Goal: Transaction & Acquisition: Download file/media

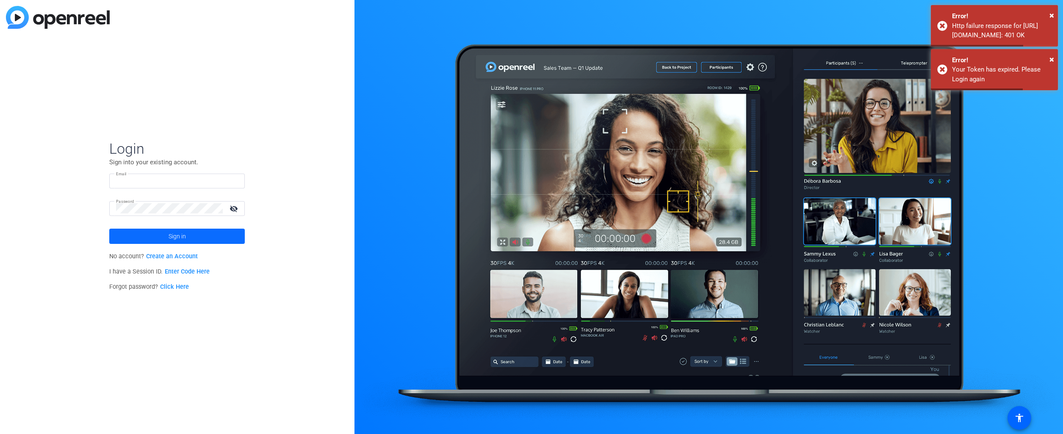
type input "[PERSON_NAME][EMAIL_ADDRESS][PERSON_NAME][DOMAIN_NAME]"
click at [178, 238] on span "Sign in" at bounding box center [177, 236] width 17 height 21
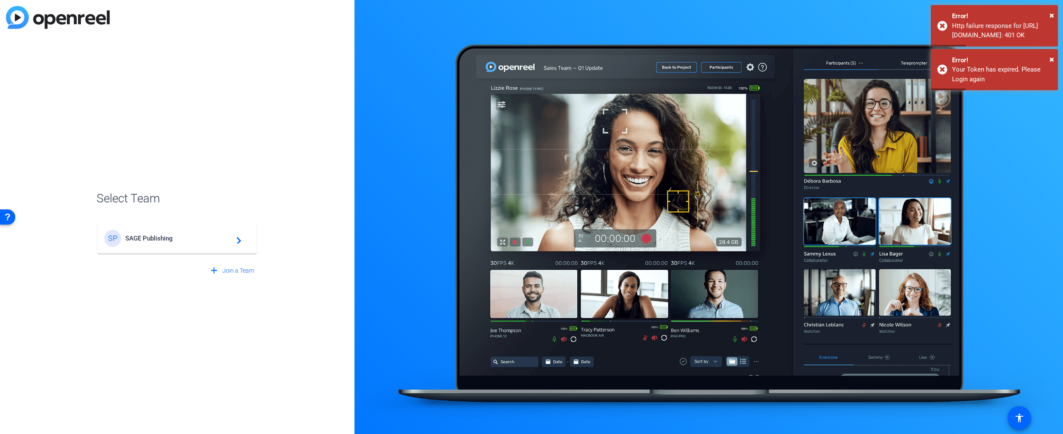
click at [199, 240] on span "SAGE Publishing" at bounding box center [178, 239] width 106 height 8
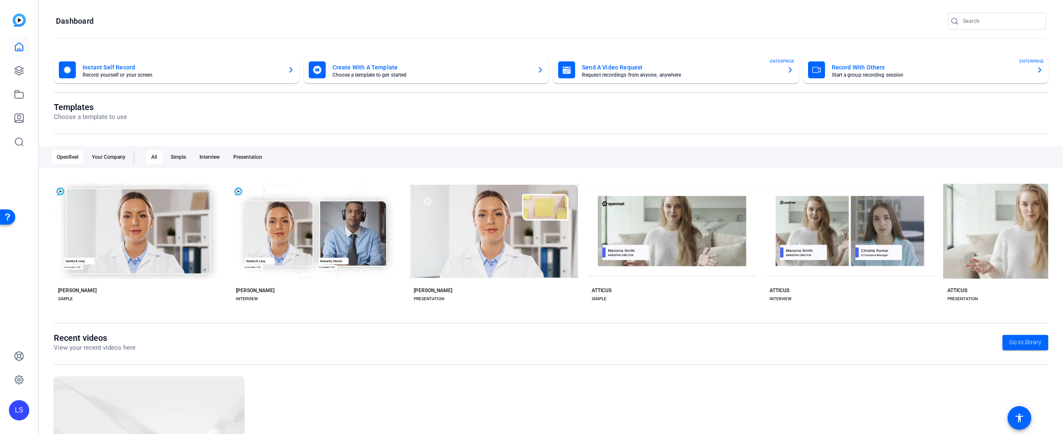
click at [993, 20] on input "Search" at bounding box center [1001, 21] width 76 height 10
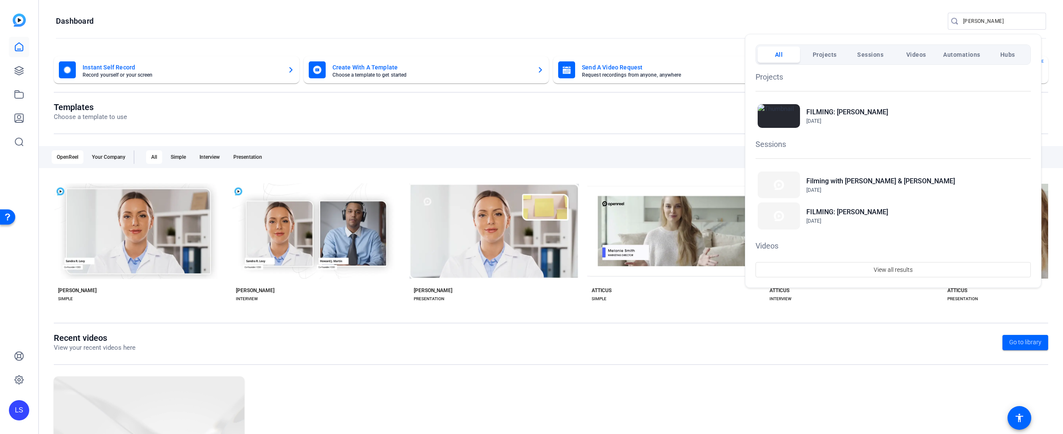
click at [962, 17] on div at bounding box center [531, 217] width 1063 height 434
click at [963, 17] on input "moore" at bounding box center [1001, 21] width 76 height 10
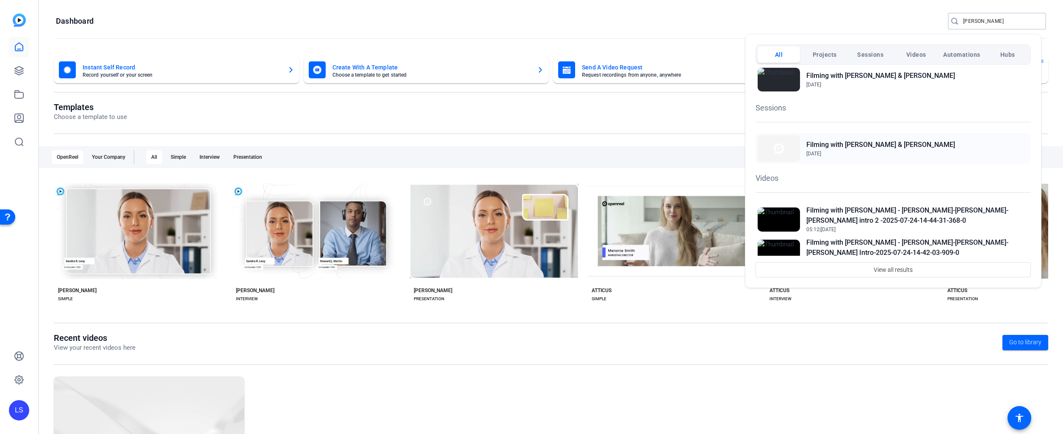
scroll to position [35, 0]
click at [891, 147] on h2 "Filming with [PERSON_NAME] & [PERSON_NAME]" at bounding box center [880, 146] width 149 height 10
click at [981, 22] on div at bounding box center [531, 217] width 1063 height 434
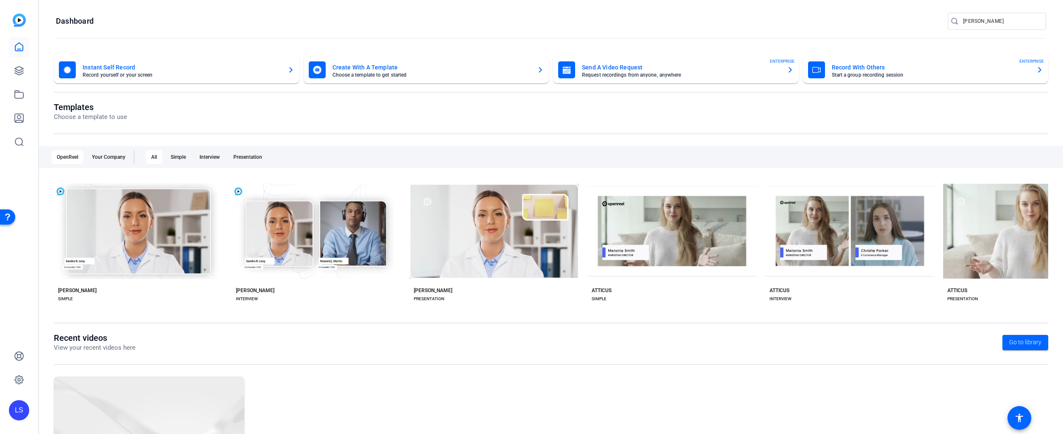
click at [980, 22] on input "harriett" at bounding box center [1001, 21] width 76 height 10
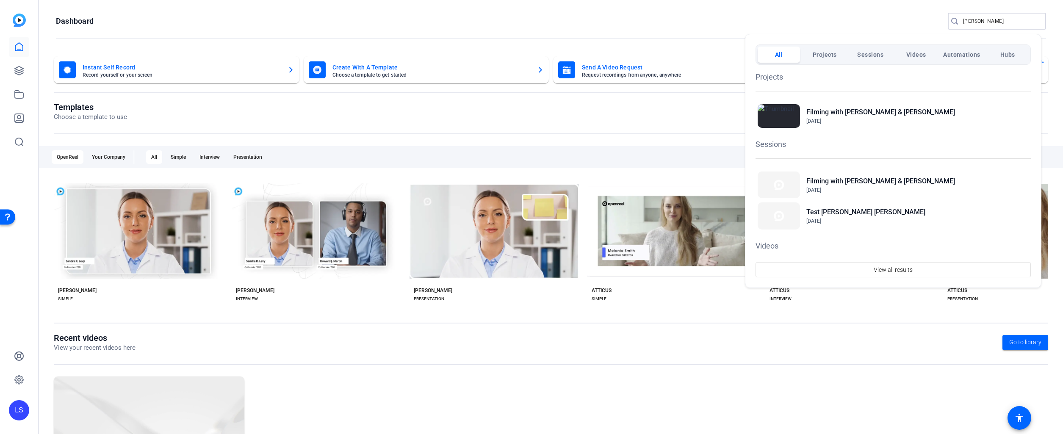
type input "harriett"
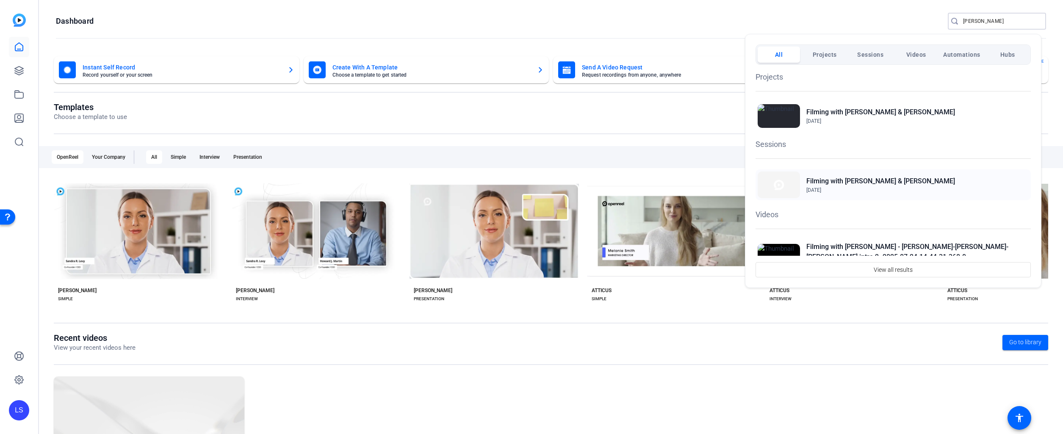
click at [882, 182] on h2 "Filming with [PERSON_NAME] & [PERSON_NAME]" at bounding box center [880, 181] width 149 height 10
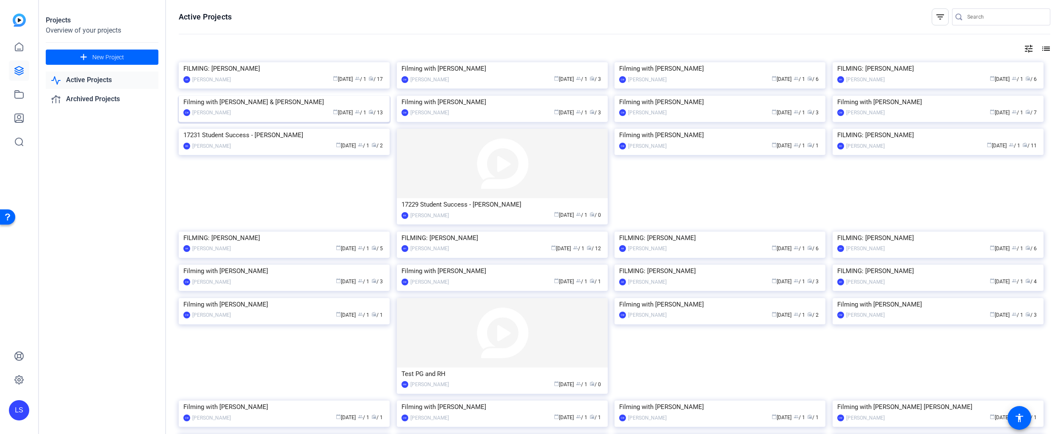
click at [263, 108] on div "Filming with [PERSON_NAME] & [PERSON_NAME]" at bounding box center [284, 102] width 202 height 13
click at [272, 108] on div "Filming with [PERSON_NAME] & [PERSON_NAME]" at bounding box center [284, 102] width 202 height 13
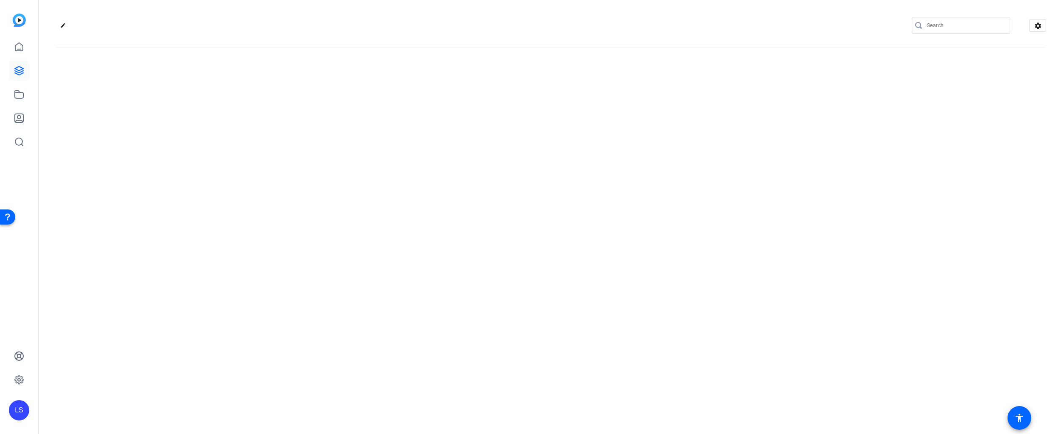
click at [272, 244] on div "edit settings" at bounding box center [551, 217] width 1024 height 434
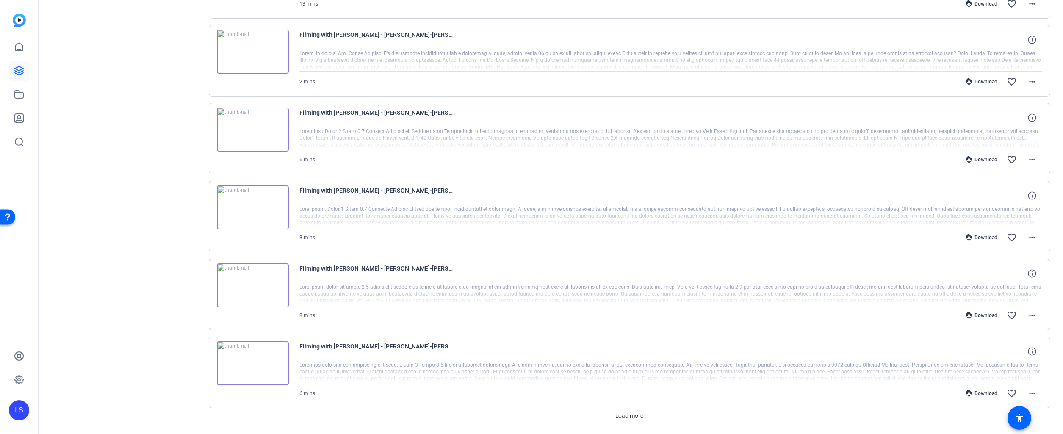
scroll to position [578, 0]
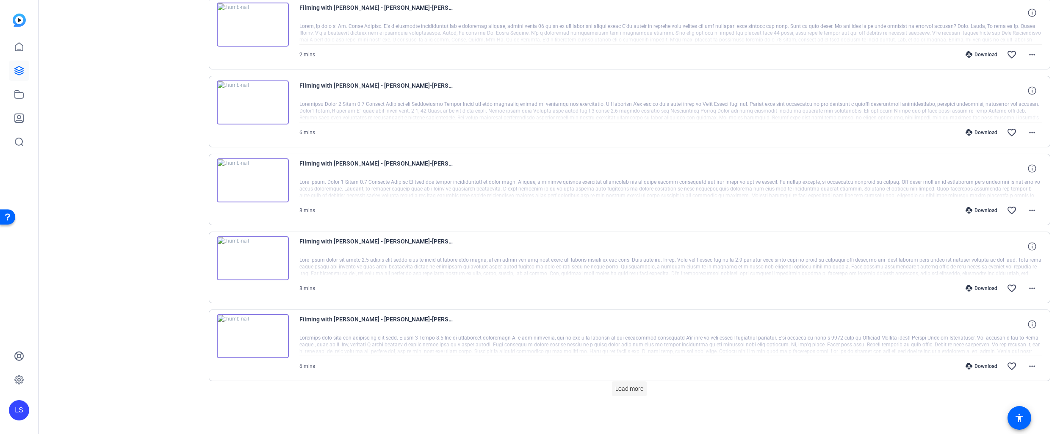
click at [635, 392] on span "Load more" at bounding box center [629, 389] width 28 height 9
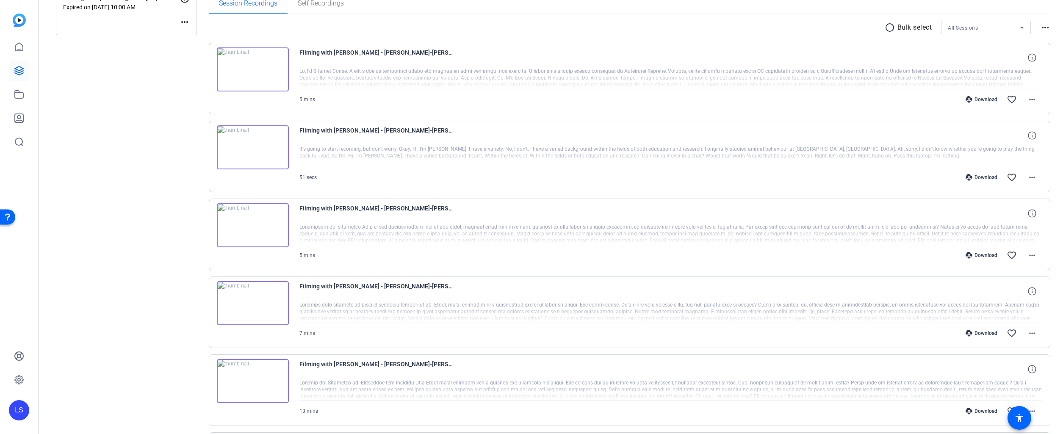
scroll to position [0, 0]
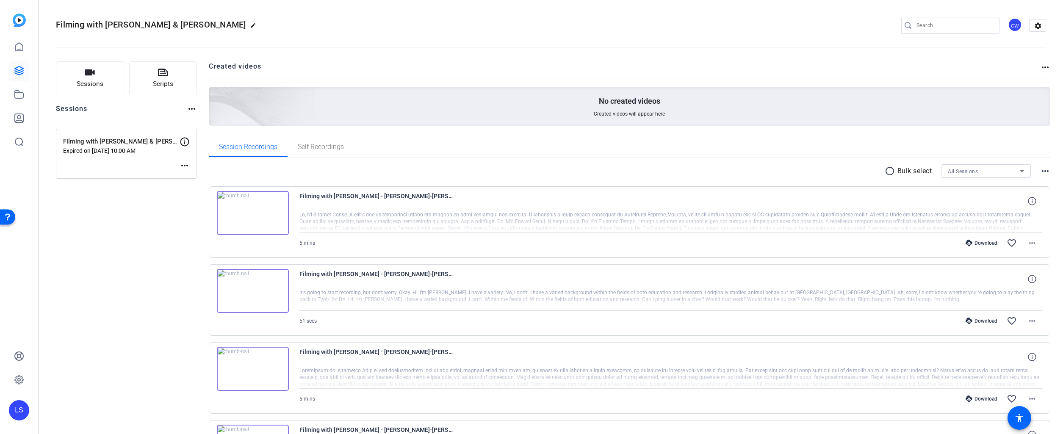
click at [885, 169] on mat-icon "radio_button_unchecked" at bounding box center [891, 171] width 13 height 10
click at [918, 170] on span at bounding box center [917, 171] width 30 height 20
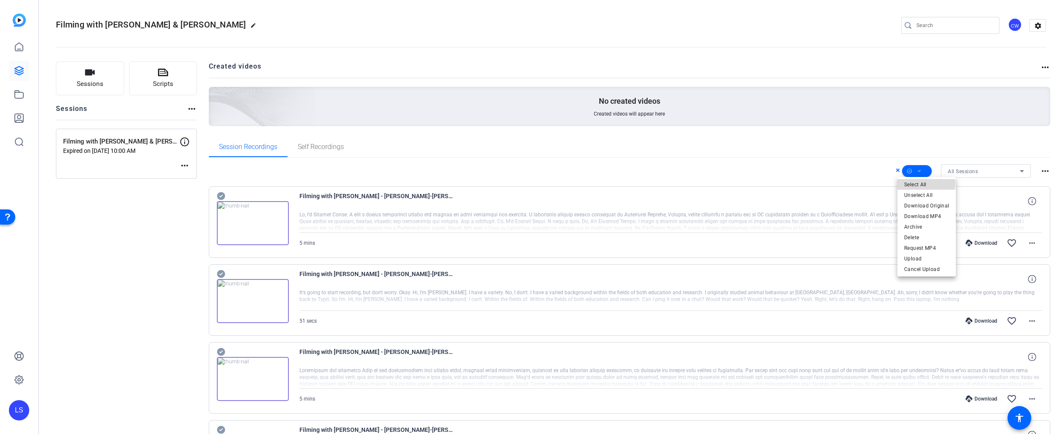
click at [919, 183] on span "Select All" at bounding box center [926, 185] width 45 height 10
click at [919, 216] on span "Download MP4" at bounding box center [926, 216] width 45 height 10
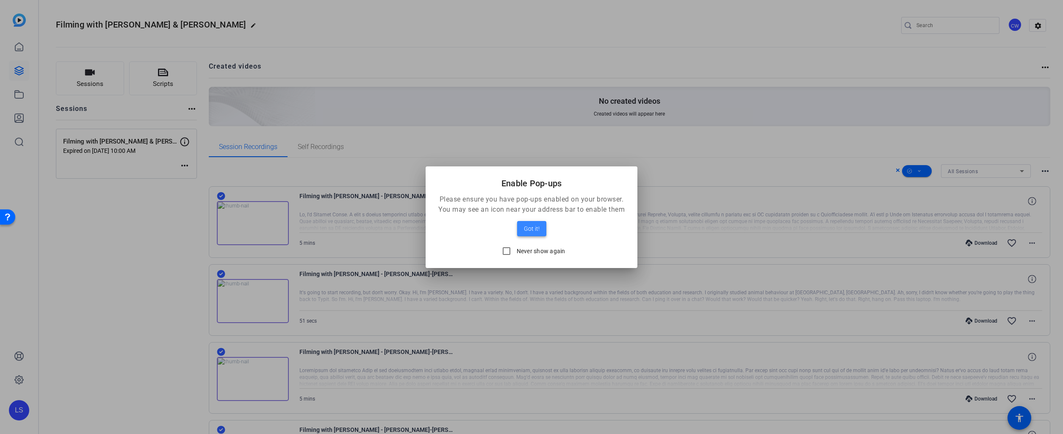
click at [530, 227] on span "Got it!" at bounding box center [532, 229] width 16 height 10
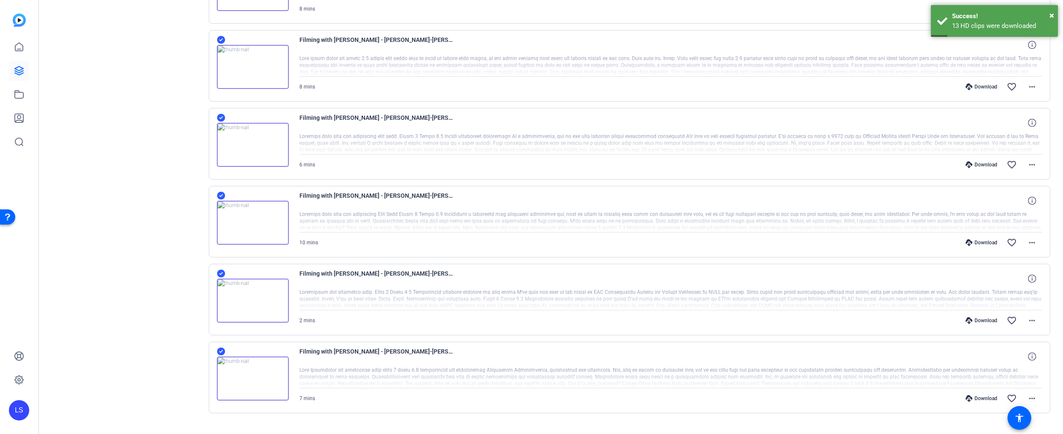
scroll to position [797, 0]
